Goal: Find specific page/section: Find specific page/section

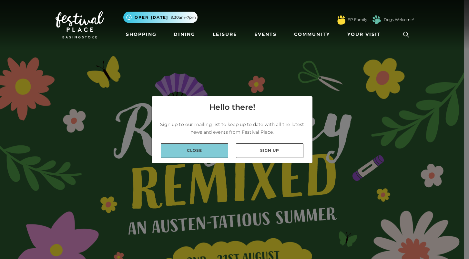
click at [218, 149] on link "Close" at bounding box center [194, 150] width 67 height 15
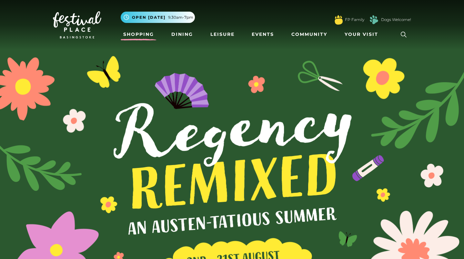
click at [149, 31] on link "Shopping" at bounding box center [139, 34] width 36 height 12
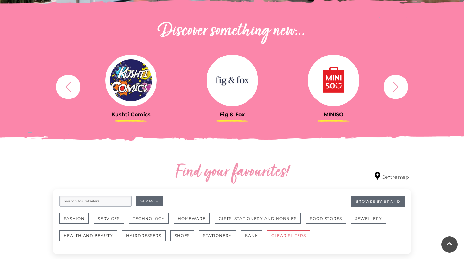
scroll to position [221, 0]
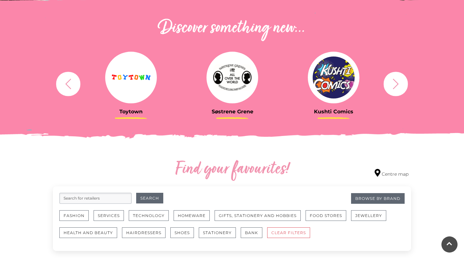
click at [399, 81] on icon "button" at bounding box center [396, 84] width 12 height 12
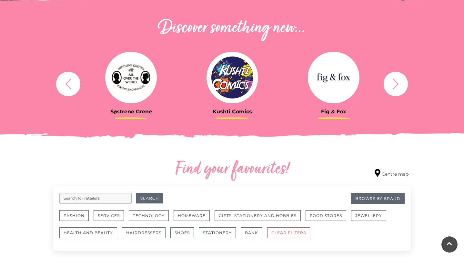
click at [397, 81] on icon "button" at bounding box center [396, 84] width 12 height 12
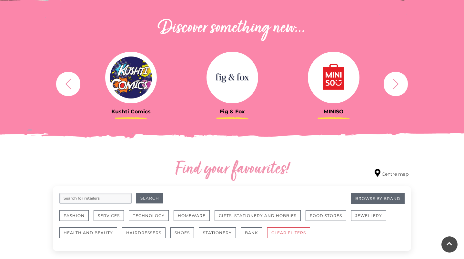
click at [397, 81] on icon "button" at bounding box center [396, 84] width 12 height 12
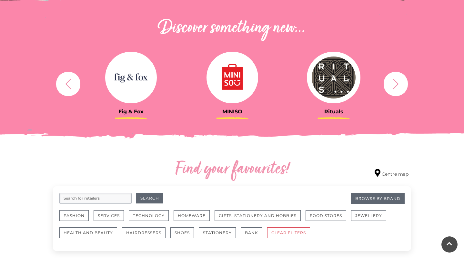
click at [396, 81] on icon "button" at bounding box center [396, 84] width 12 height 12
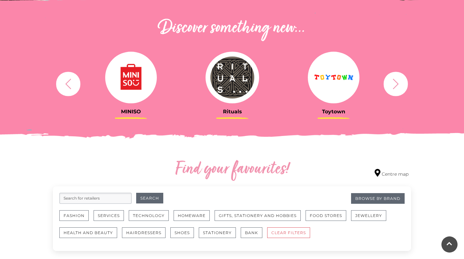
click at [396, 81] on icon "button" at bounding box center [396, 84] width 12 height 12
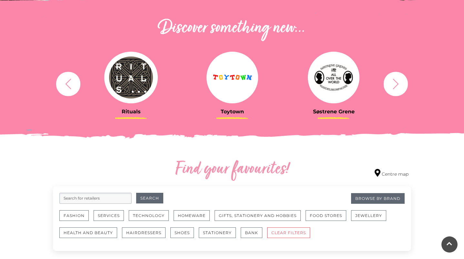
click at [396, 81] on icon "button" at bounding box center [396, 84] width 12 height 12
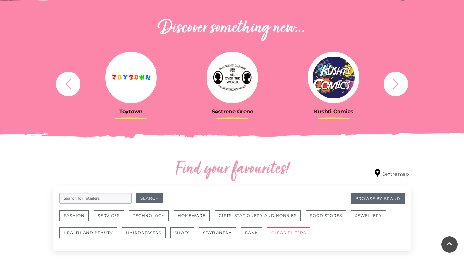
click at [396, 81] on icon "button" at bounding box center [396, 84] width 12 height 12
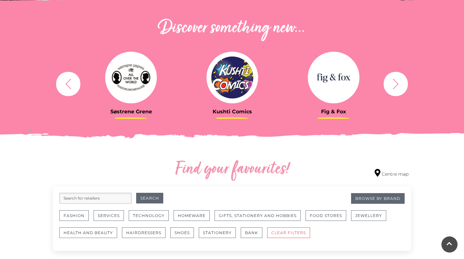
click at [396, 81] on icon "button" at bounding box center [396, 84] width 12 height 12
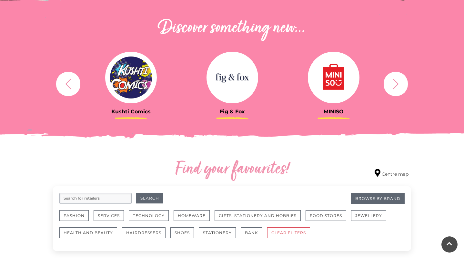
click at [396, 81] on icon "button" at bounding box center [396, 84] width 12 height 12
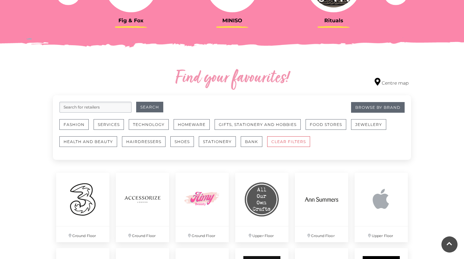
scroll to position [313, 0]
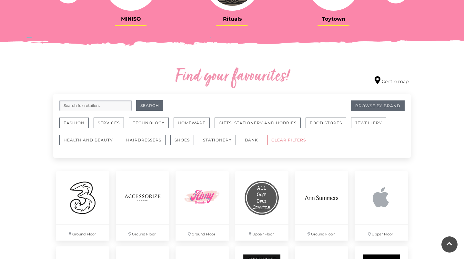
click at [248, 128] on link "Gifts, Stationery and Hobbies" at bounding box center [260, 125] width 91 height 17
